Goal: Entertainment & Leisure: Consume media (video, audio)

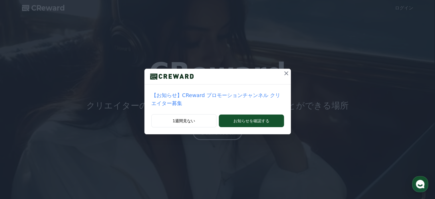
click at [283, 76] on icon at bounding box center [286, 73] width 7 height 7
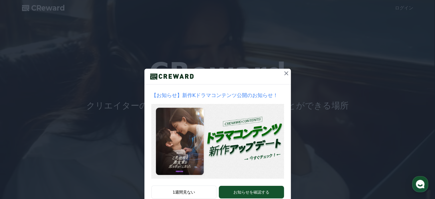
click at [284, 71] on icon at bounding box center [286, 73] width 7 height 7
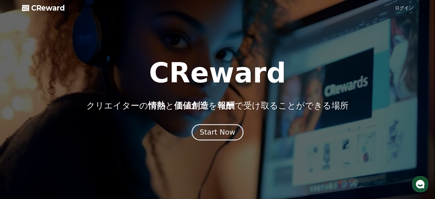
click at [225, 135] on div "Start Now" at bounding box center [217, 132] width 35 height 10
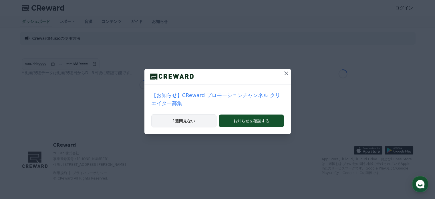
click at [187, 115] on button "1週間見ない" at bounding box center [184, 120] width 66 height 13
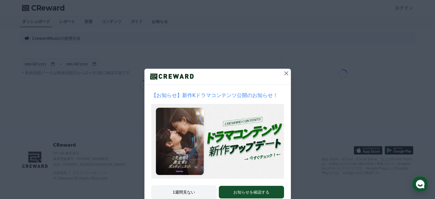
click at [178, 192] on button "1週間見ない" at bounding box center [184, 191] width 66 height 13
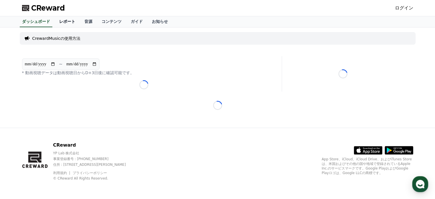
click at [60, 19] on link "レポート" at bounding box center [67, 21] width 25 height 11
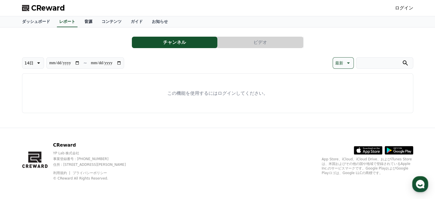
click at [80, 21] on link "音源" at bounding box center [88, 21] width 17 height 11
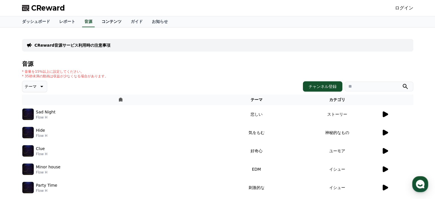
click at [99, 23] on link "コンテンツ" at bounding box center [111, 21] width 29 height 11
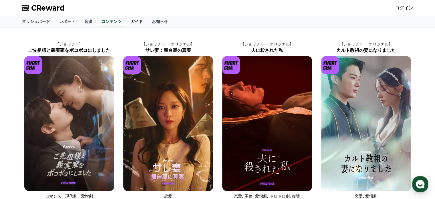
click at [126, 25] on link "ガイド" at bounding box center [136, 21] width 21 height 11
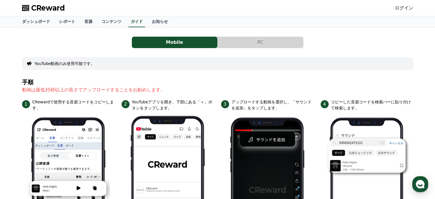
click at [239, 38] on button "PC" at bounding box center [261, 42] width 86 height 11
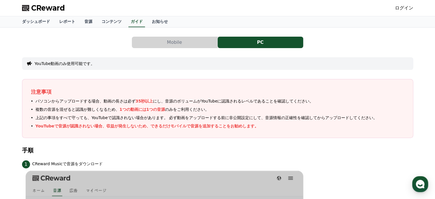
click at [184, 38] on button "Mobile" at bounding box center [175, 42] width 86 height 11
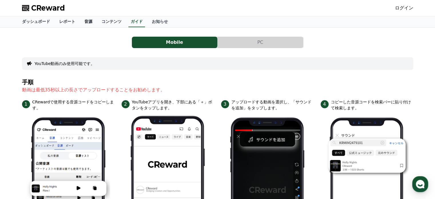
click at [81, 19] on link "音源" at bounding box center [88, 21] width 17 height 11
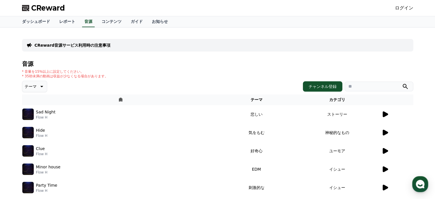
click at [38, 88] on icon at bounding box center [41, 86] width 7 height 7
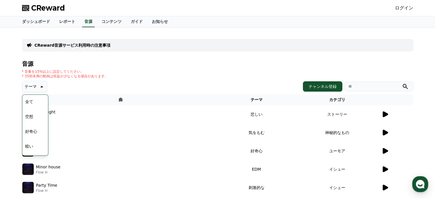
click at [32, 131] on button "好奇心" at bounding box center [31, 131] width 17 height 13
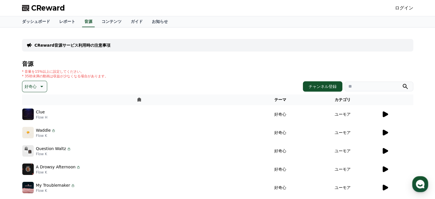
click at [387, 112] on icon at bounding box center [385, 114] width 7 height 7
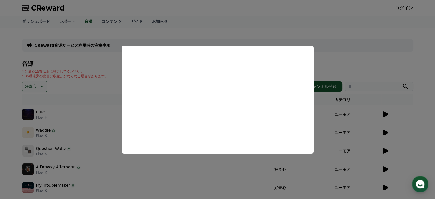
click at [385, 135] on button "close modal" at bounding box center [217, 99] width 435 height 199
click at [385, 132] on icon at bounding box center [385, 133] width 5 height 6
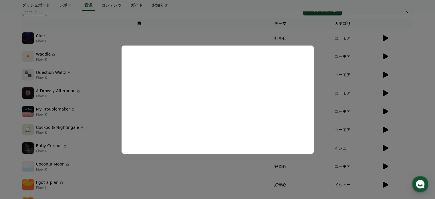
click at [386, 73] on button "close modal" at bounding box center [217, 99] width 435 height 199
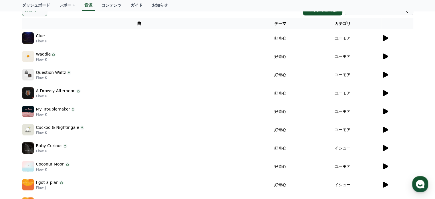
click at [386, 73] on icon at bounding box center [385, 75] width 5 height 6
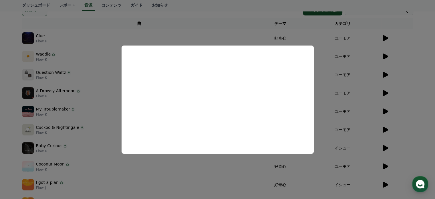
click at [387, 90] on button "close modal" at bounding box center [217, 99] width 435 height 199
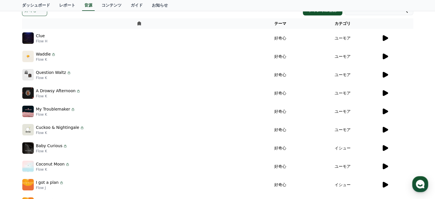
click at [386, 94] on icon at bounding box center [385, 93] width 5 height 6
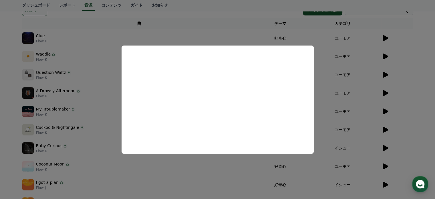
click at [384, 75] on button "close modal" at bounding box center [217, 99] width 435 height 199
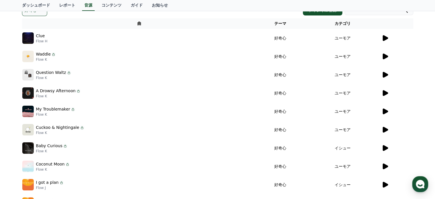
click at [383, 74] on icon at bounding box center [385, 75] width 5 height 6
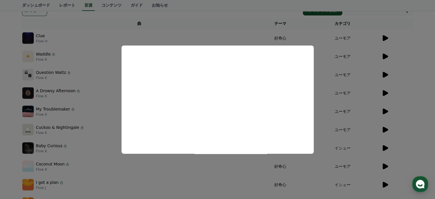
click at [389, 90] on button "close modal" at bounding box center [217, 99] width 435 height 199
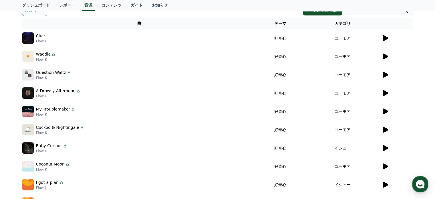
click at [387, 92] on icon at bounding box center [385, 93] width 5 height 6
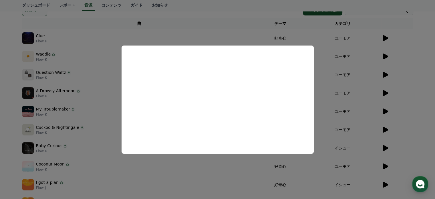
click at [384, 110] on button "close modal" at bounding box center [217, 99] width 435 height 199
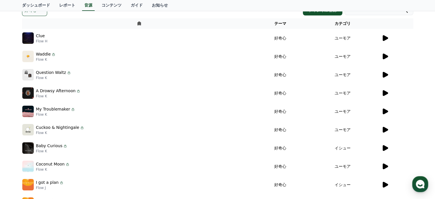
click at [385, 112] on icon at bounding box center [385, 111] width 5 height 6
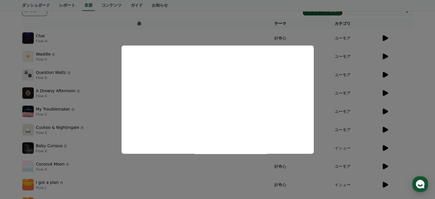
click at [86, 47] on button "close modal" at bounding box center [217, 99] width 435 height 199
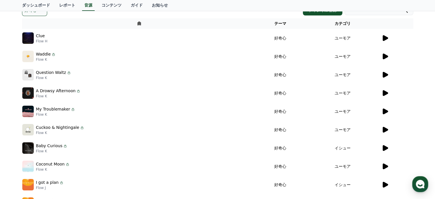
click at [387, 129] on icon at bounding box center [385, 130] width 5 height 6
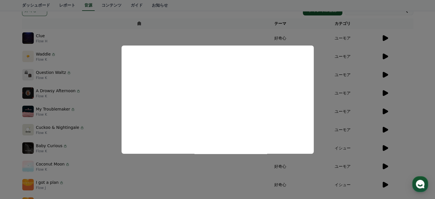
click at [385, 147] on button "close modal" at bounding box center [217, 99] width 435 height 199
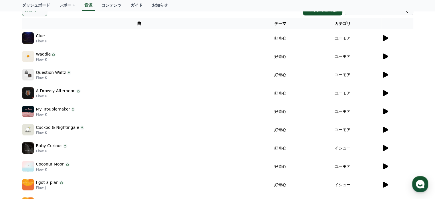
click at [385, 147] on icon at bounding box center [385, 148] width 5 height 6
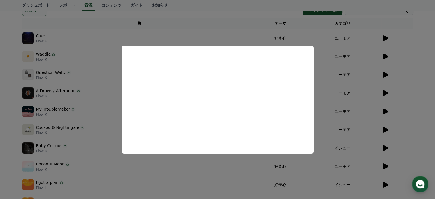
click at [386, 148] on button "close modal" at bounding box center [217, 99] width 435 height 199
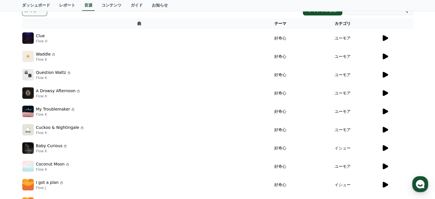
click at [386, 149] on icon at bounding box center [385, 148] width 5 height 6
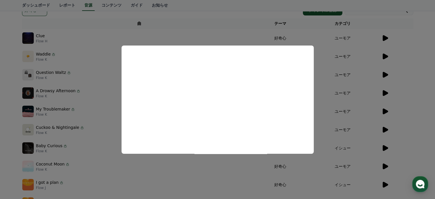
click at [384, 171] on button "close modal" at bounding box center [217, 99] width 435 height 199
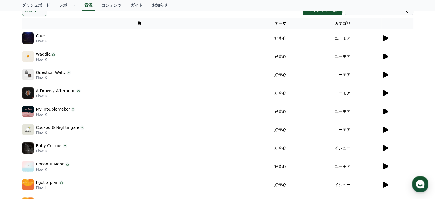
click at [384, 170] on td at bounding box center [397, 166] width 32 height 18
click at [384, 167] on icon at bounding box center [385, 166] width 5 height 6
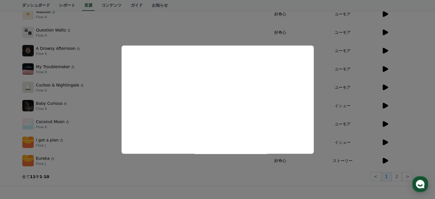
scroll to position [176, 0]
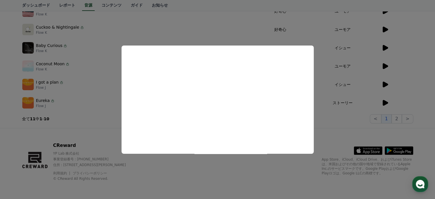
click at [385, 99] on button "close modal" at bounding box center [217, 99] width 435 height 199
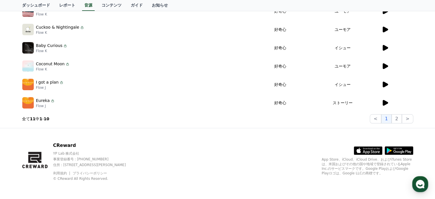
click at [385, 103] on icon at bounding box center [385, 103] width 5 height 6
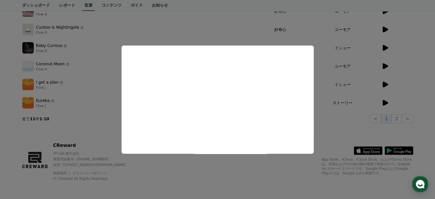
click at [385, 84] on button "close modal" at bounding box center [217, 99] width 435 height 199
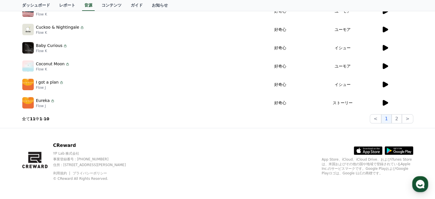
click at [385, 84] on icon at bounding box center [385, 85] width 5 height 6
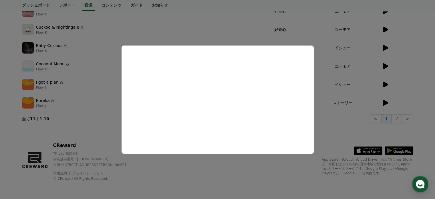
click at [387, 65] on button "close modal" at bounding box center [217, 99] width 435 height 199
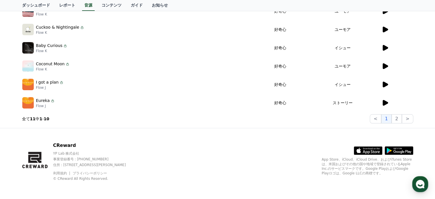
click at [387, 65] on icon at bounding box center [385, 66] width 5 height 6
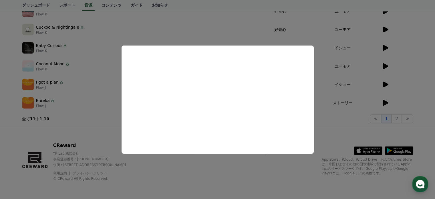
click at [384, 48] on button "close modal" at bounding box center [217, 99] width 435 height 199
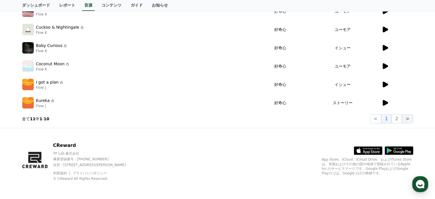
click at [404, 119] on button ">" at bounding box center [407, 118] width 11 height 9
click at [400, 120] on button "2" at bounding box center [397, 118] width 10 height 9
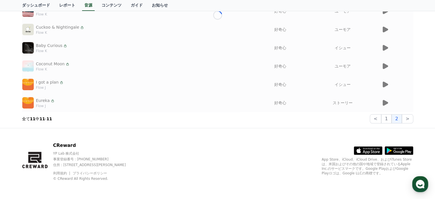
scroll to position [11, 0]
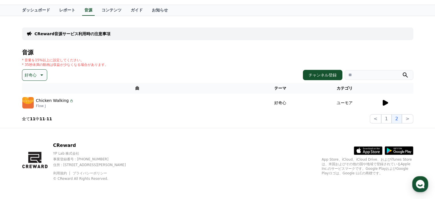
click at [383, 105] on icon at bounding box center [385, 103] width 5 height 6
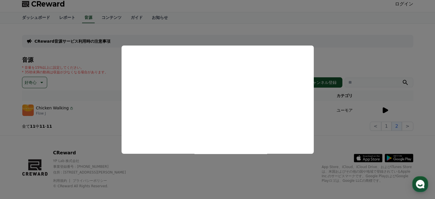
scroll to position [0, 0]
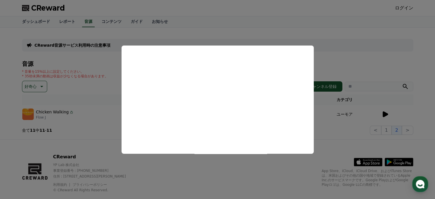
click at [35, 21] on button "close modal" at bounding box center [217, 99] width 435 height 199
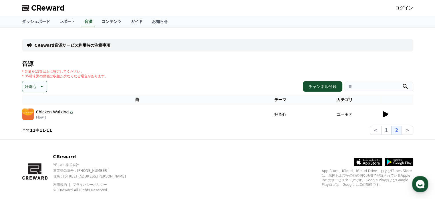
click at [35, 21] on link "ダッシュボード" at bounding box center [35, 21] width 37 height 11
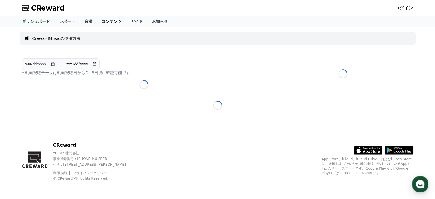
click at [97, 23] on link "コンテンツ" at bounding box center [111, 21] width 29 height 11
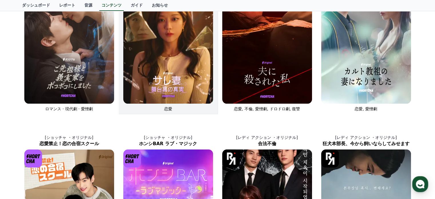
scroll to position [76, 0]
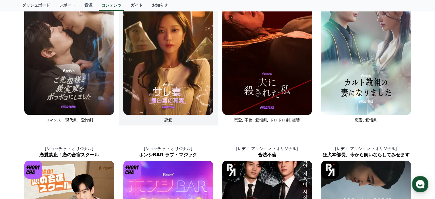
click at [174, 57] on img at bounding box center [168, 47] width 90 height 135
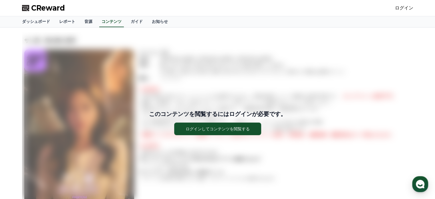
click at [402, 9] on link "ログイン" at bounding box center [404, 8] width 18 height 7
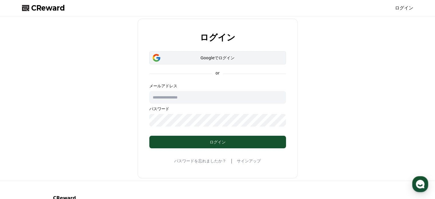
click at [223, 59] on div "Googleでログイン" at bounding box center [218, 58] width 120 height 6
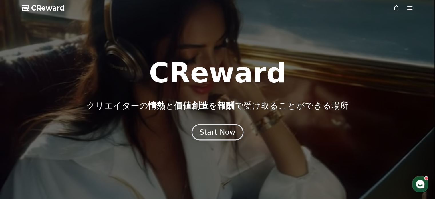
click at [226, 135] on div "Start Now" at bounding box center [217, 132] width 35 height 10
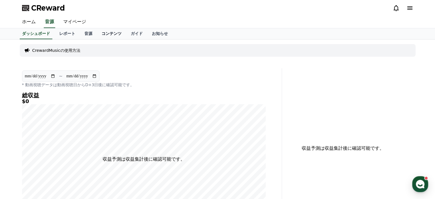
click at [97, 34] on link "コンテンツ" at bounding box center [111, 33] width 29 height 11
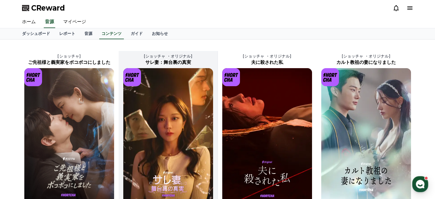
scroll to position [38, 0]
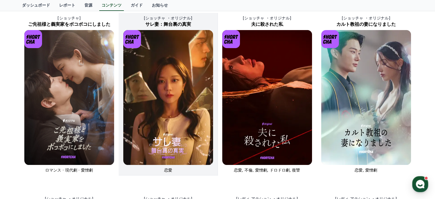
click at [149, 132] on img at bounding box center [168, 97] width 90 height 135
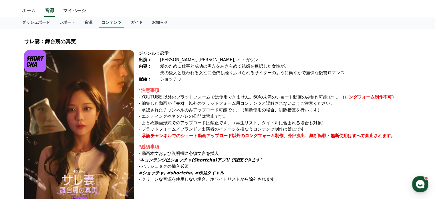
scroll to position [76, 0]
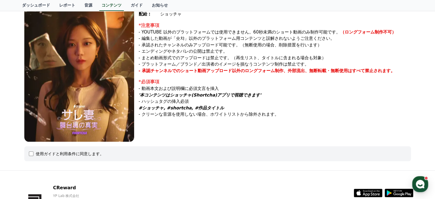
click at [86, 95] on img at bounding box center [79, 63] width 110 height 157
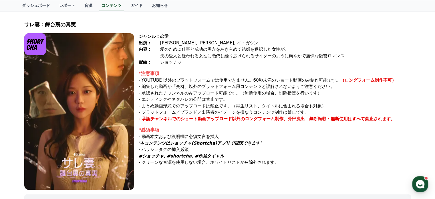
scroll to position [38, 0]
